Goal: Task Accomplishment & Management: Complete application form

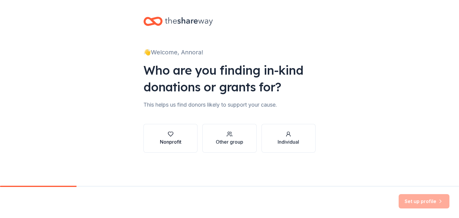
click at [172, 126] on button "Nonprofit" at bounding box center [170, 138] width 54 height 29
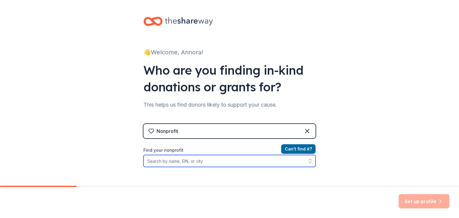
click at [210, 163] on input "Find your nonprofit" at bounding box center [229, 161] width 172 height 12
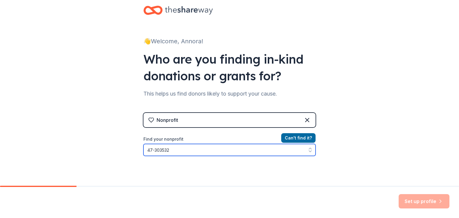
type input "[US_EMPLOYER_IDENTIFICATION_NUMBER]"
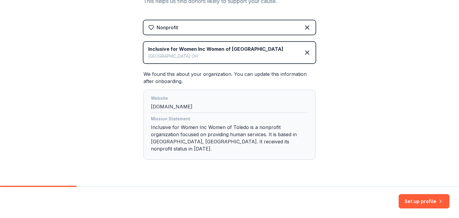
scroll to position [111, 0]
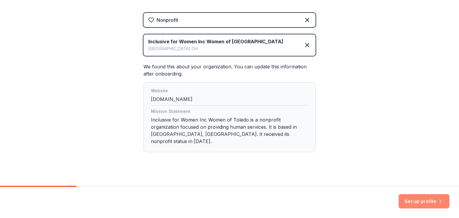
click at [422, 200] on button "Set up profile" at bounding box center [423, 201] width 51 height 14
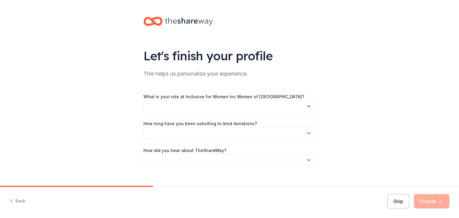
click at [294, 112] on button "button" at bounding box center [229, 106] width 172 height 13
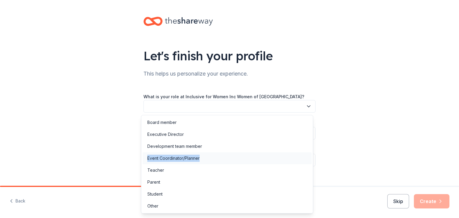
drag, startPoint x: 247, startPoint y: 148, endPoint x: 241, endPoint y: 161, distance: 14.2
click at [241, 161] on div "Board member Executive Director Development team member Event Coordinator/Plann…" at bounding box center [227, 164] width 172 height 99
click at [237, 148] on div "Development team member" at bounding box center [226, 146] width 169 height 12
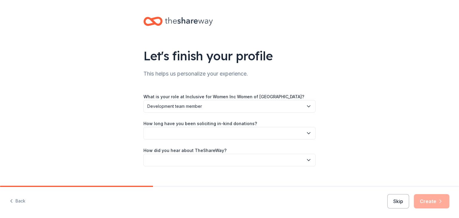
click at [241, 137] on button "button" at bounding box center [229, 133] width 172 height 13
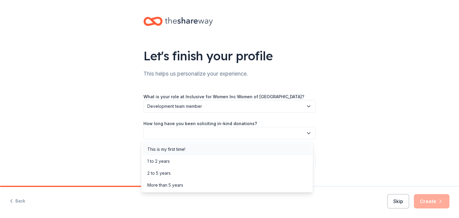
click at [232, 149] on div "This is my first time!" at bounding box center [226, 149] width 169 height 12
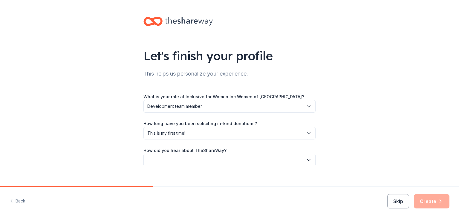
click at [232, 149] on div "How did you hear about TheShareWay?" at bounding box center [229, 157] width 172 height 20
click at [229, 159] on button "button" at bounding box center [229, 160] width 172 height 13
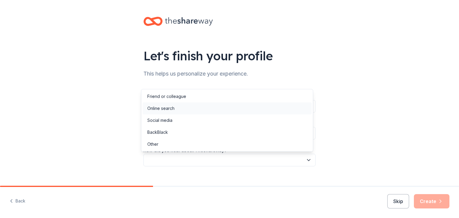
click at [209, 112] on div "Online search" at bounding box center [226, 108] width 169 height 12
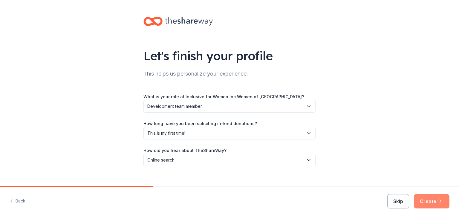
click at [423, 198] on button "Create" at bounding box center [432, 201] width 36 height 14
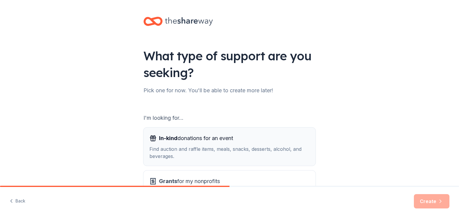
click at [234, 138] on div "In-kind donations for an event" at bounding box center [229, 138] width 160 height 10
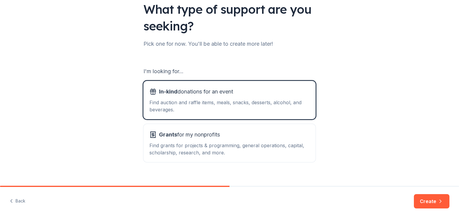
scroll to position [55, 0]
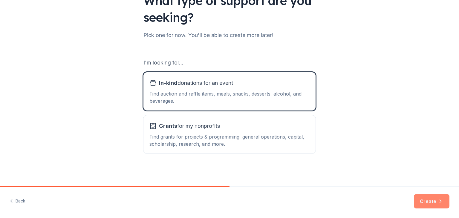
click at [430, 199] on button "Create" at bounding box center [432, 201] width 36 height 14
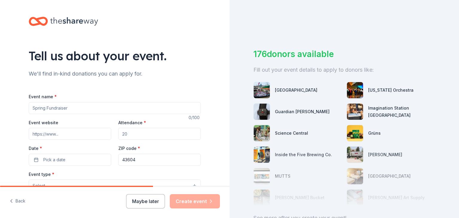
click at [97, 107] on input "Event name *" at bounding box center [115, 108] width 172 height 12
type input "LeadHerWay Youth Summit"
paste input "https://www.womenoftoledo.org/events/youth-summit"
click at [82, 135] on input "https://www.womenoftoledo.org/events/youth-summit" at bounding box center [70, 134] width 82 height 12
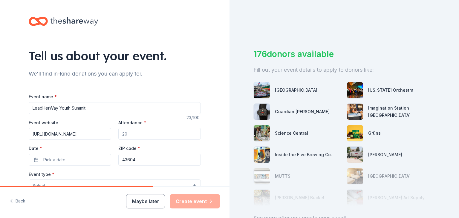
type input "https://www.womenoftoledo.org/events/youth-summit"
click at [131, 131] on input "Attendance *" at bounding box center [159, 134] width 82 height 12
type input "200"
click at [59, 163] on span "Pick a date" at bounding box center [54, 159] width 22 height 7
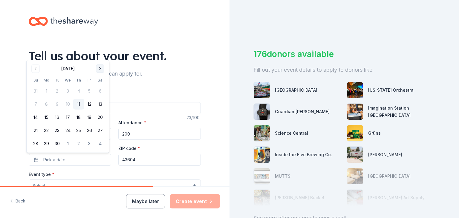
click at [99, 69] on button "Go to next month" at bounding box center [100, 69] width 8 height 8
click at [100, 105] on button "11" at bounding box center [100, 104] width 11 height 11
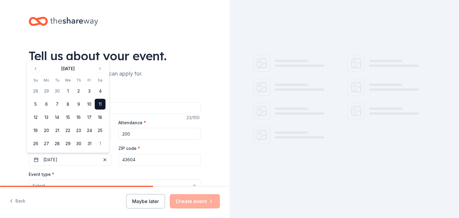
click at [127, 157] on input "43604" at bounding box center [159, 160] width 82 height 12
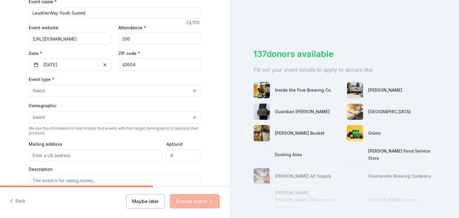
scroll to position [101, 0]
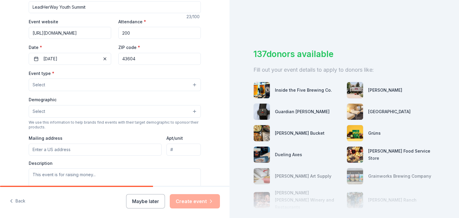
click at [95, 82] on button "Select" at bounding box center [115, 85] width 172 height 13
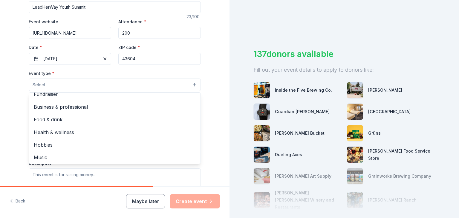
scroll to position [0, 0]
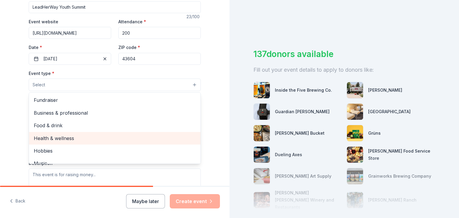
click at [61, 137] on span "Health & wellness" at bounding box center [115, 138] width 162 height 8
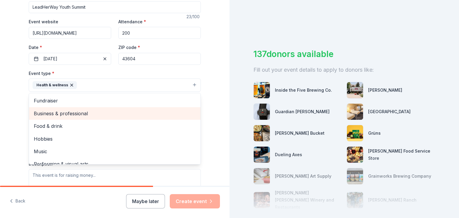
click at [113, 113] on span "Business & professional" at bounding box center [115, 114] width 162 height 8
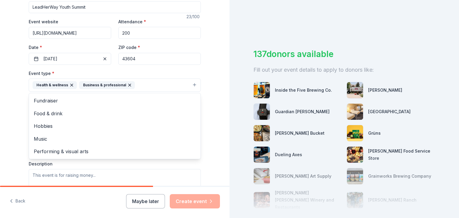
click at [173, 71] on div "Event type * Health & wellness Business & professional Fundraiser Food & drink …" at bounding box center [115, 81] width 172 height 22
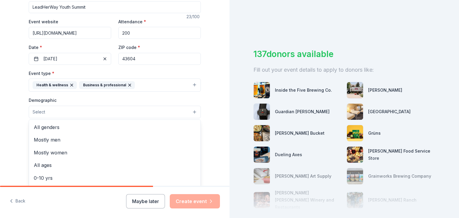
click at [133, 110] on button "Select" at bounding box center [115, 112] width 172 height 13
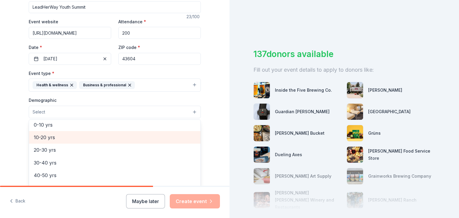
click at [69, 136] on span "10-20 yrs" at bounding box center [115, 137] width 162 height 8
click at [78, 134] on span "20-30 yrs" at bounding box center [115, 138] width 162 height 8
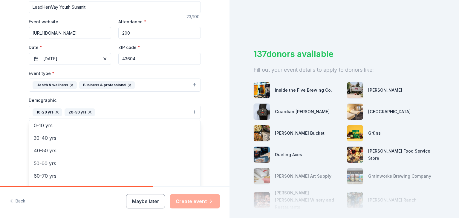
click at [207, 113] on div "Tell us about your event. We'll find in-kind donations you can apply for. Event…" at bounding box center [114, 98] width 191 height 399
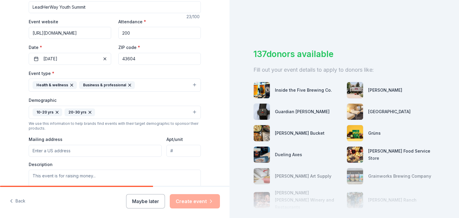
click at [120, 150] on input "Mailing address" at bounding box center [95, 151] width 133 height 12
type input "425 Jefferson Avenue, 3rd Floor"
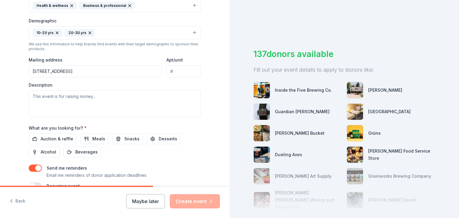
scroll to position [205, 0]
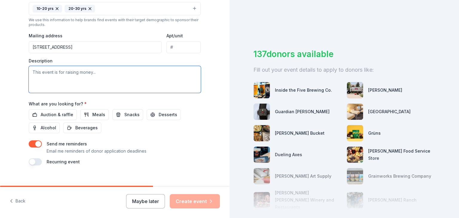
click at [108, 78] on textarea at bounding box center [115, 79] width 172 height 27
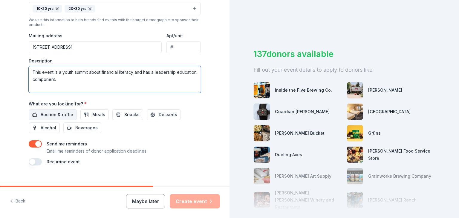
type textarea "This event is a youth summit about financial literacy and has a leadership educ…"
click at [63, 115] on span "Auction & raffle" at bounding box center [57, 114] width 33 height 7
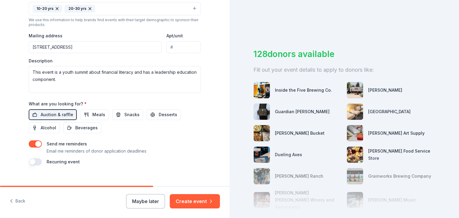
scroll to position [213, 0]
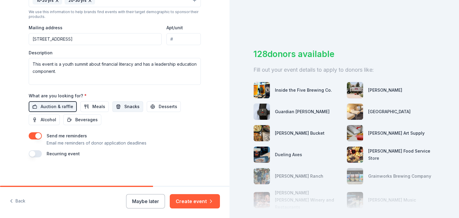
click at [128, 107] on span "Snacks" at bounding box center [131, 106] width 15 height 7
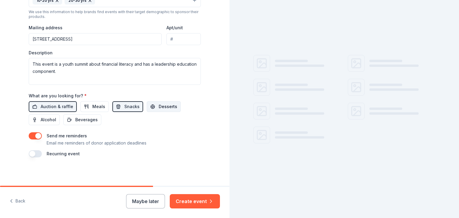
click at [161, 106] on span "Desserts" at bounding box center [168, 106] width 19 height 7
click at [92, 119] on span "Beverages" at bounding box center [86, 119] width 22 height 7
click at [98, 106] on span "Meals" at bounding box center [98, 106] width 13 height 7
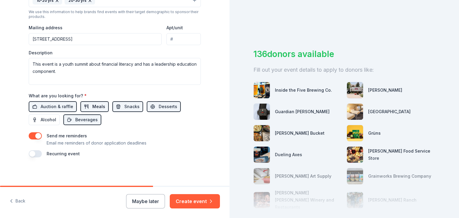
click at [100, 108] on span "Meals" at bounding box center [98, 106] width 13 height 7
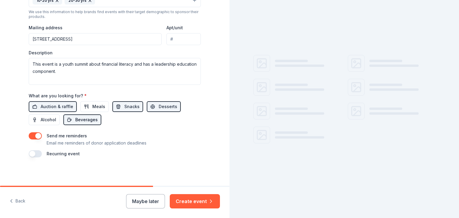
click at [90, 116] on span "Beverages" at bounding box center [86, 119] width 22 height 7
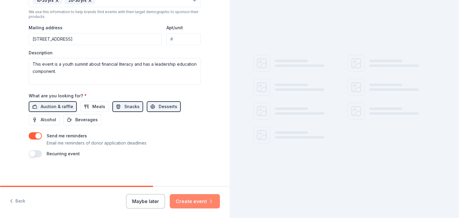
click at [191, 198] on button "Create event" at bounding box center [195, 201] width 50 height 14
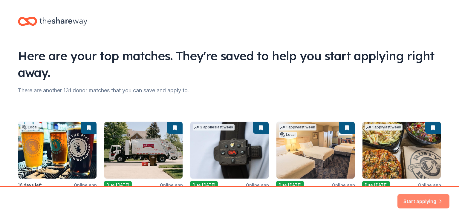
click at [415, 199] on button "Start applying" at bounding box center [423, 198] width 52 height 14
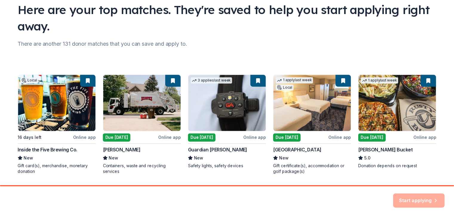
scroll to position [65, 0]
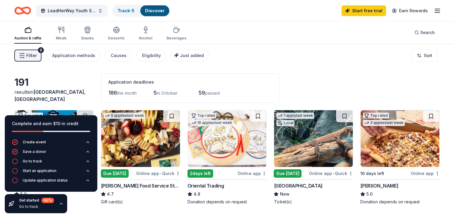
click at [137, 191] on div "4.7" at bounding box center [140, 194] width 79 height 7
click at [244, 148] on img at bounding box center [227, 138] width 79 height 57
click at [37, 55] on span "Filter" at bounding box center [31, 55] width 10 height 7
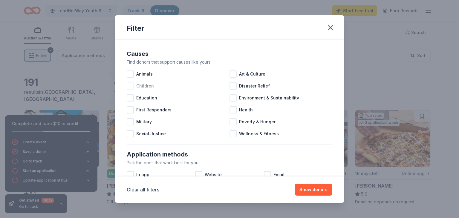
click at [130, 86] on div at bounding box center [130, 85] width 7 height 7
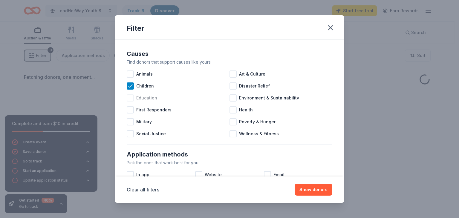
click at [133, 94] on div at bounding box center [130, 97] width 7 height 7
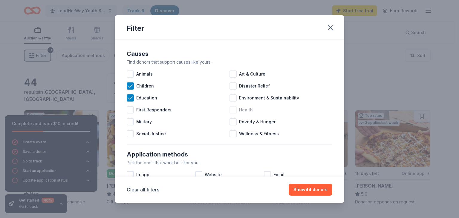
click at [232, 110] on div at bounding box center [232, 109] width 7 height 7
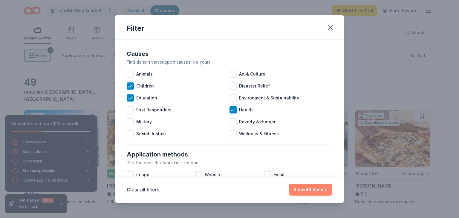
click at [318, 190] on button "Show 49 donors" at bounding box center [310, 190] width 44 height 12
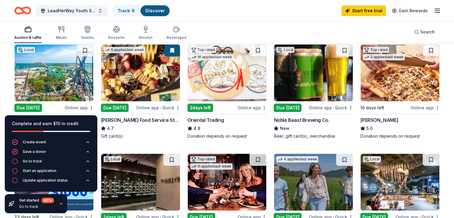
scroll to position [75, 0]
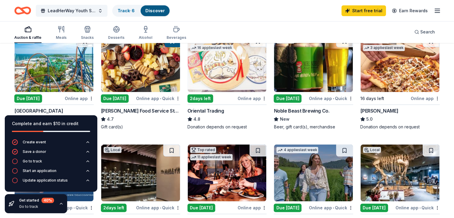
click at [42, 96] on div "Due [DATE]" at bounding box center [28, 98] width 28 height 8
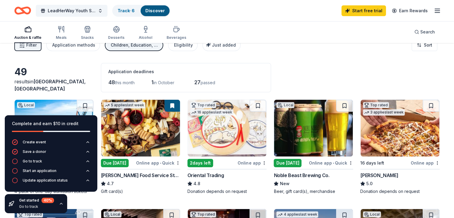
scroll to position [0, 0]
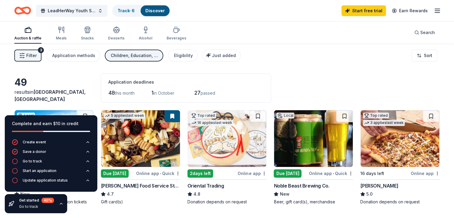
click at [153, 55] on div "Children, Education, Health" at bounding box center [135, 55] width 48 height 7
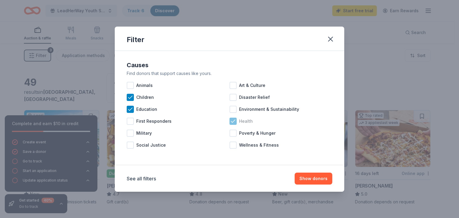
click at [232, 122] on icon at bounding box center [233, 121] width 4 height 3
click at [236, 87] on div at bounding box center [232, 85] width 7 height 7
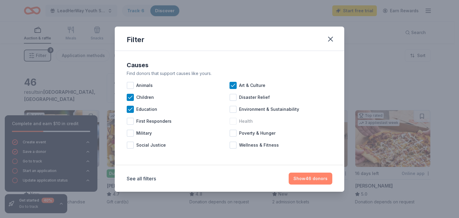
click at [302, 179] on button "Show 46 donors" at bounding box center [310, 179] width 44 height 12
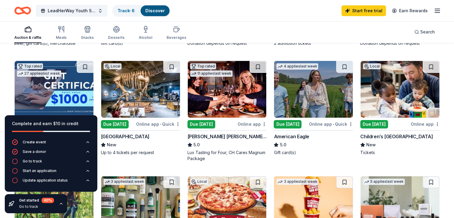
scroll to position [158, 0]
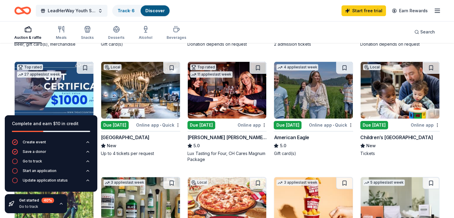
click at [313, 94] on img at bounding box center [313, 90] width 79 height 57
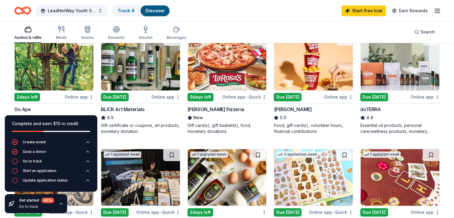
scroll to position [299, 0]
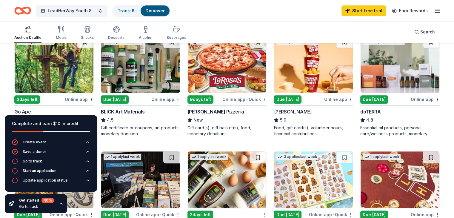
click at [310, 73] on img at bounding box center [313, 64] width 79 height 57
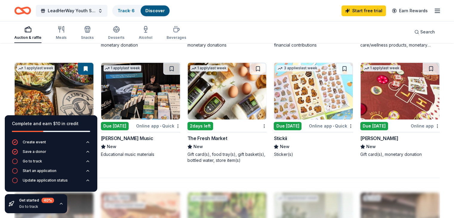
scroll to position [385, 0]
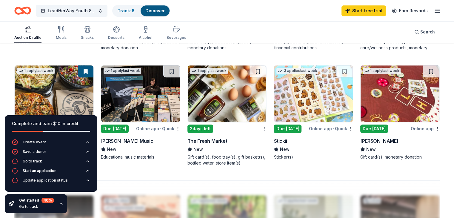
click at [207, 130] on div "2 days left" at bounding box center [201, 129] width 26 height 8
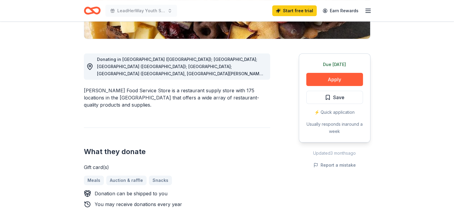
scroll to position [144, 0]
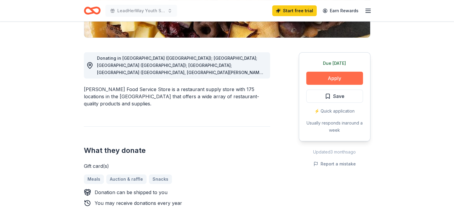
click at [338, 79] on button "Apply" at bounding box center [334, 78] width 57 height 13
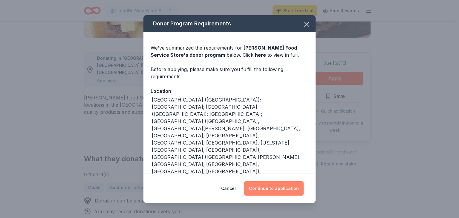
click at [279, 188] on button "Continue to application" at bounding box center [273, 188] width 59 height 14
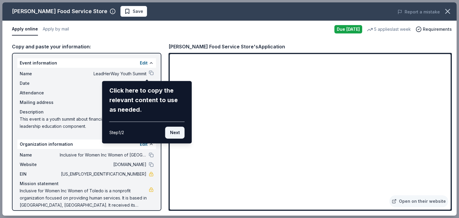
click at [174, 132] on button "Next" at bounding box center [174, 133] width 19 height 12
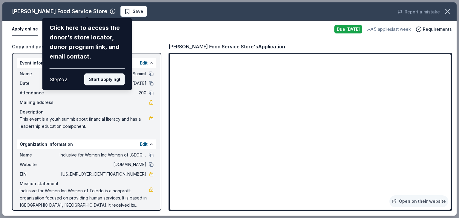
click at [109, 80] on button "Start applying!" at bounding box center [104, 79] width 41 height 12
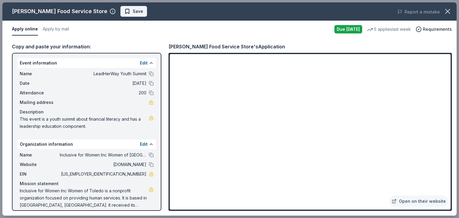
click at [124, 12] on span "Save" at bounding box center [133, 11] width 19 height 7
click at [447, 8] on icon "button" at bounding box center [447, 11] width 8 height 8
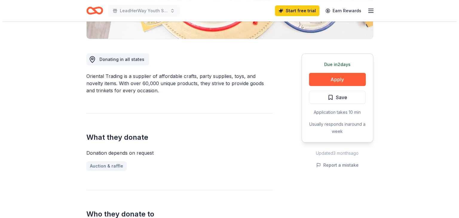
scroll to position [145, 0]
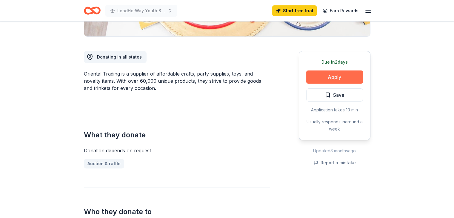
click at [343, 73] on button "Apply" at bounding box center [334, 76] width 57 height 13
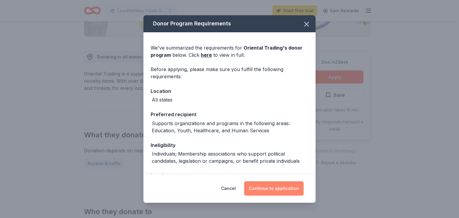
click at [267, 188] on button "Continue to application" at bounding box center [273, 188] width 59 height 14
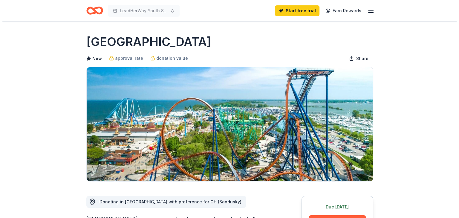
scroll to position [107, 0]
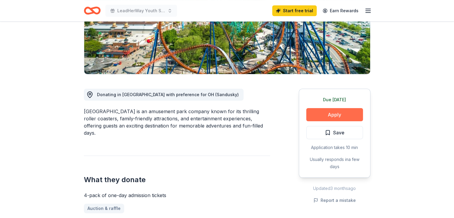
click at [337, 110] on button "Apply" at bounding box center [334, 114] width 57 height 13
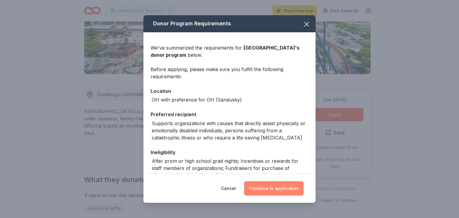
click at [280, 189] on button "Continue to application" at bounding box center [273, 188] width 59 height 14
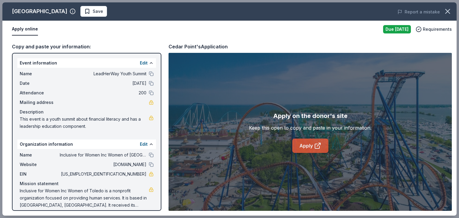
click at [319, 145] on icon at bounding box center [317, 145] width 7 height 7
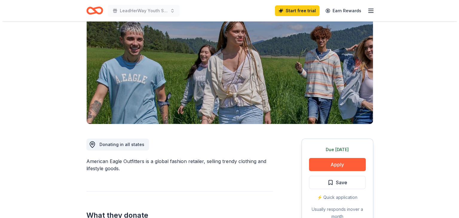
scroll to position [98, 0]
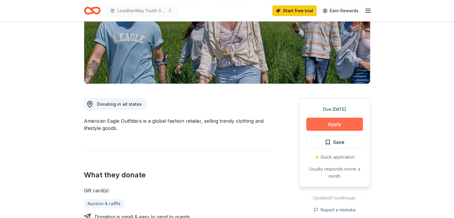
click at [343, 124] on button "Apply" at bounding box center [334, 124] width 57 height 13
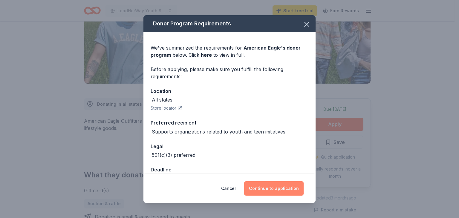
click at [276, 189] on button "Continue to application" at bounding box center [273, 188] width 59 height 14
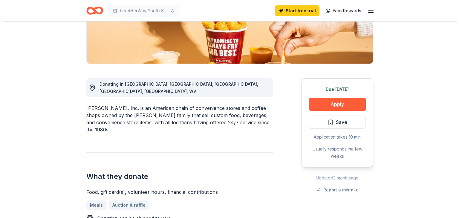
scroll to position [141, 0]
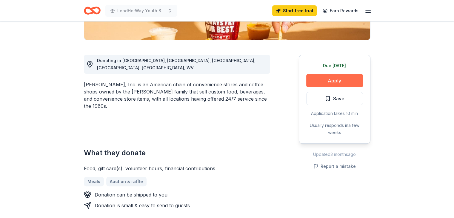
click at [331, 80] on button "Apply" at bounding box center [334, 80] width 57 height 13
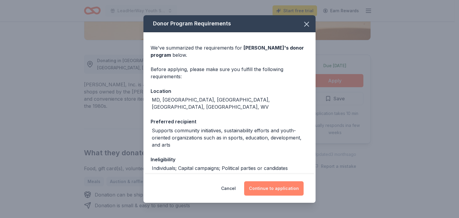
click at [271, 188] on button "Continue to application" at bounding box center [273, 188] width 59 height 14
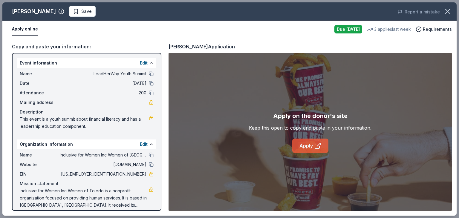
click at [312, 142] on link "Apply" at bounding box center [310, 146] width 36 height 14
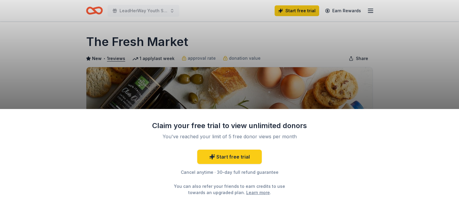
click at [387, 84] on div "Claim your free trial to view unlimited donors You've reached your limit of 5 f…" at bounding box center [229, 109] width 459 height 218
